Goal: Task Accomplishment & Management: Use online tool/utility

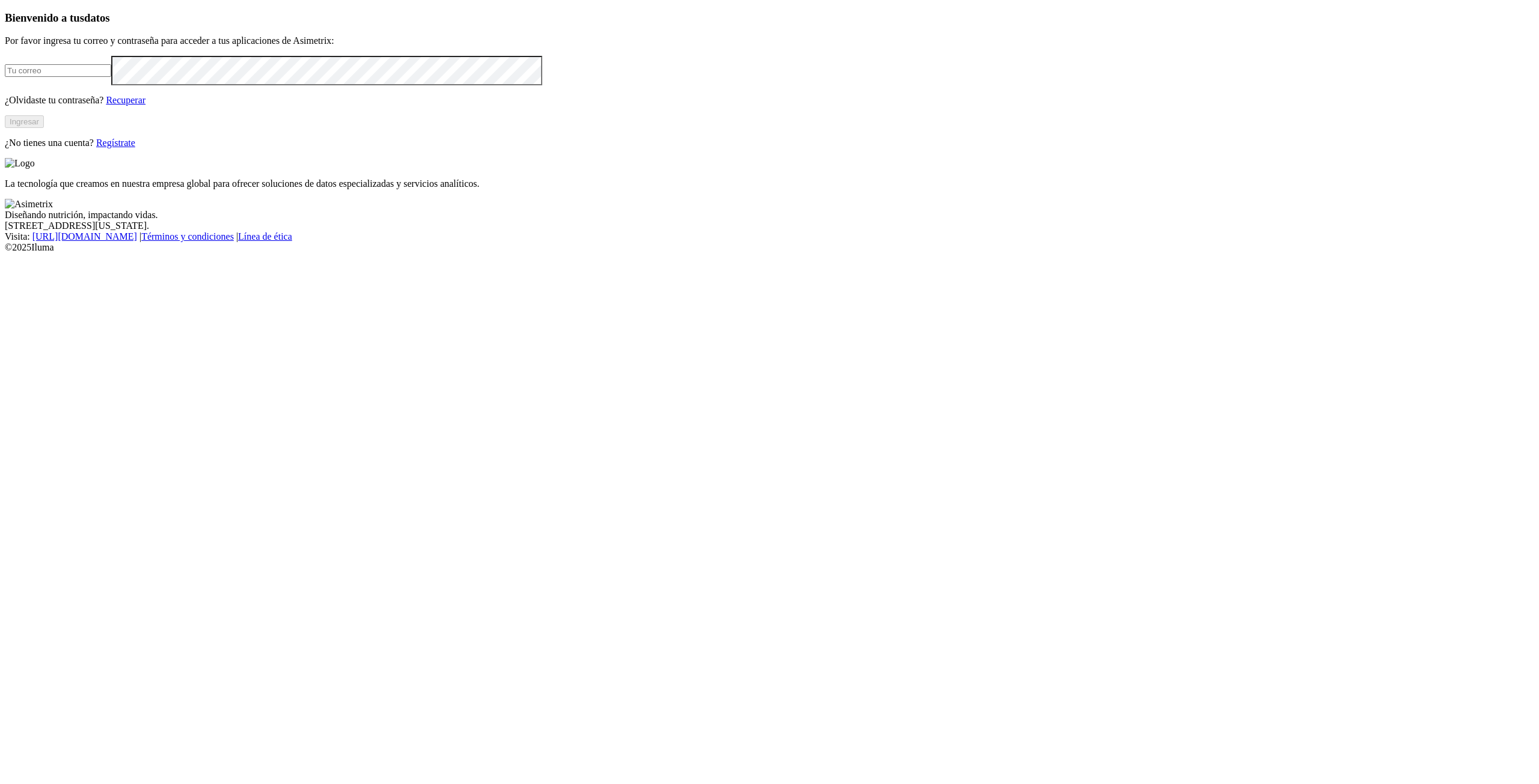
type input "[PERSON_NAME][EMAIL_ADDRESS][PERSON_NAME][DOMAIN_NAME]"
click at [44, 128] on button "Ingresar" at bounding box center [24, 122] width 39 height 13
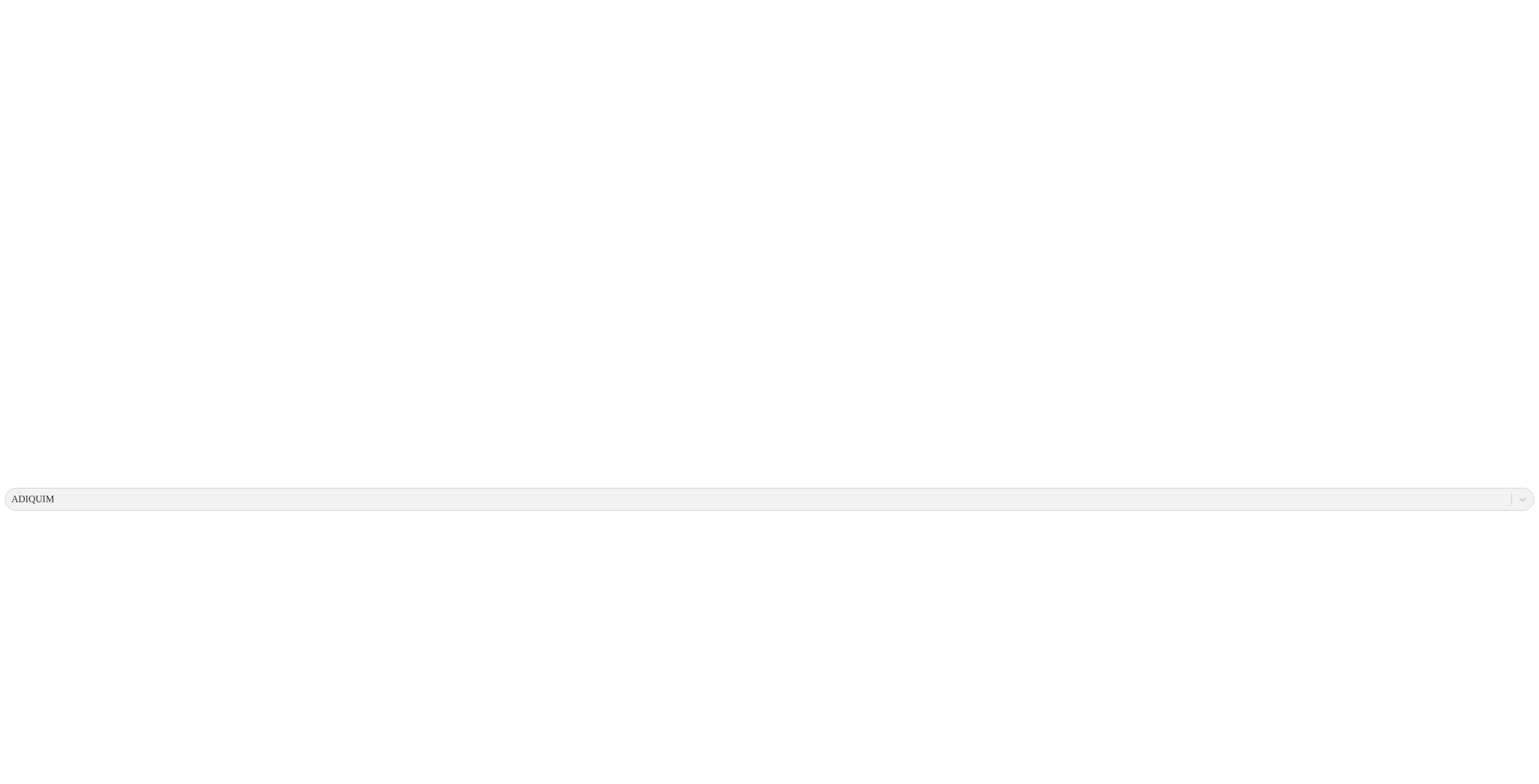
click at [31, 227] on icon at bounding box center [23, 245] width 37 height 37
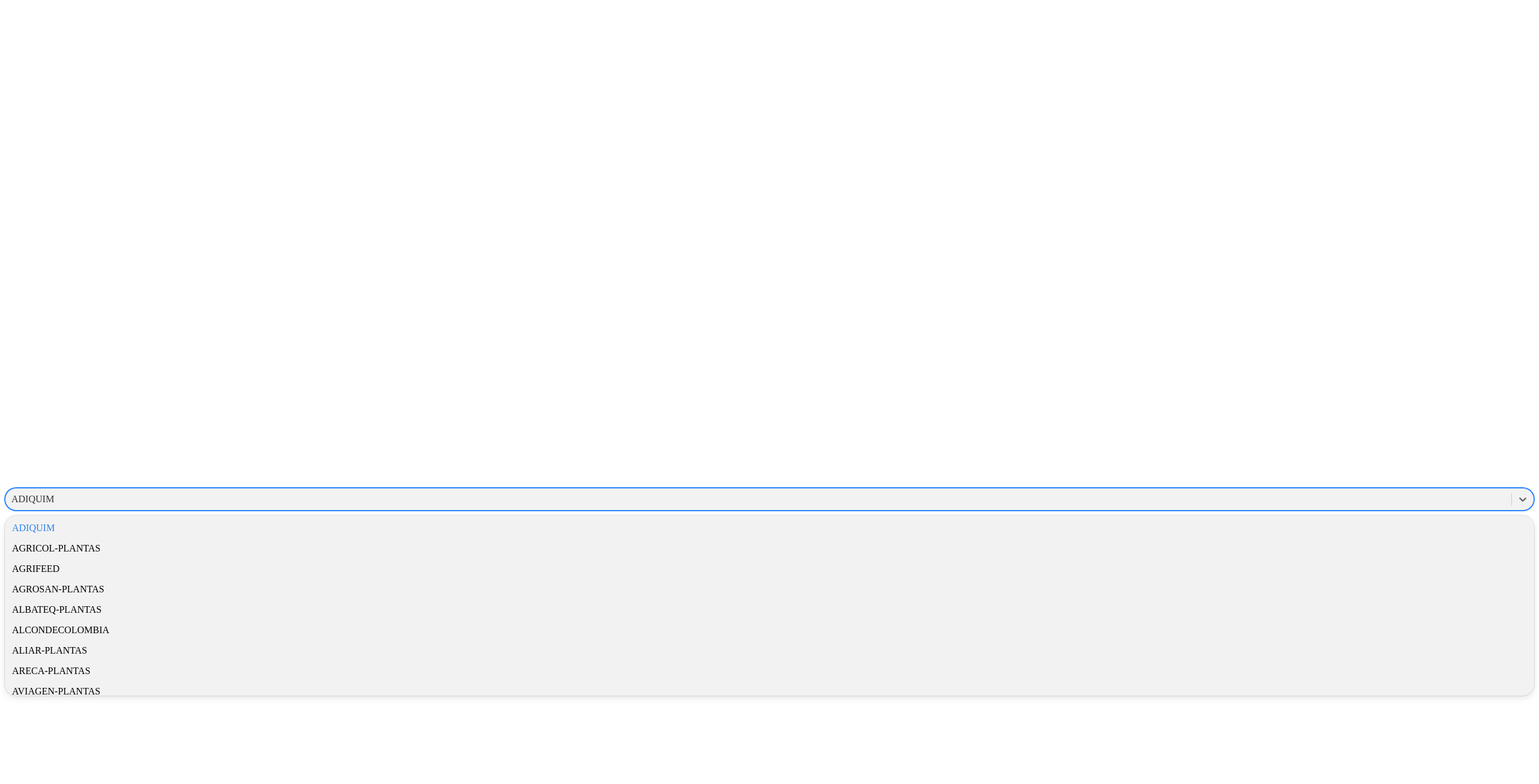
click at [1261, 490] on div "ADIQUIM" at bounding box center [758, 499] width 1506 height 18
click at [31, 28] on icon at bounding box center [23, 245] width 37 height 481
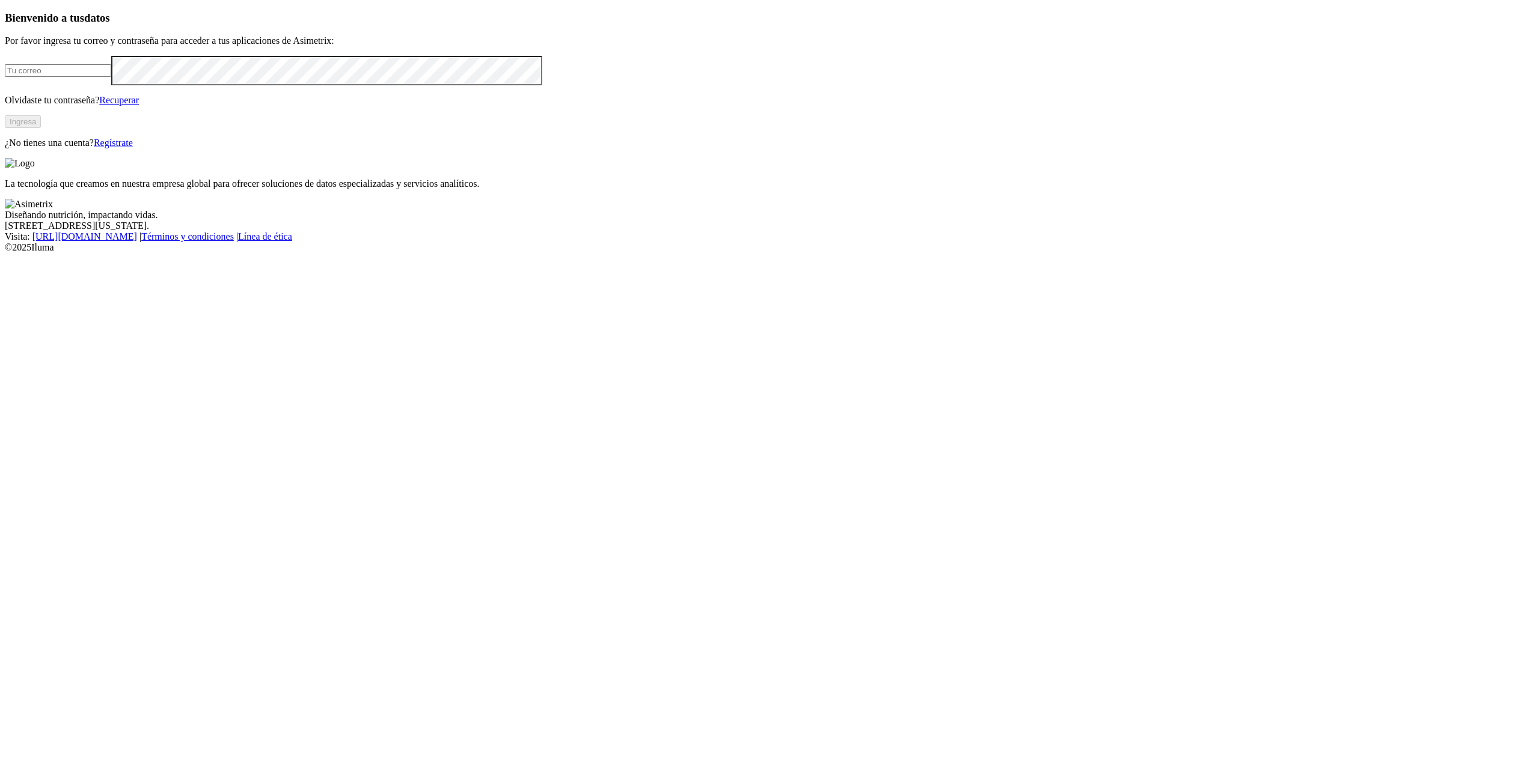
type input "sergio.arias@vantu.com.co"
click at [41, 128] on button "Ingresa" at bounding box center [22, 122] width 36 height 13
